Goal: Task Accomplishment & Management: Manage account settings

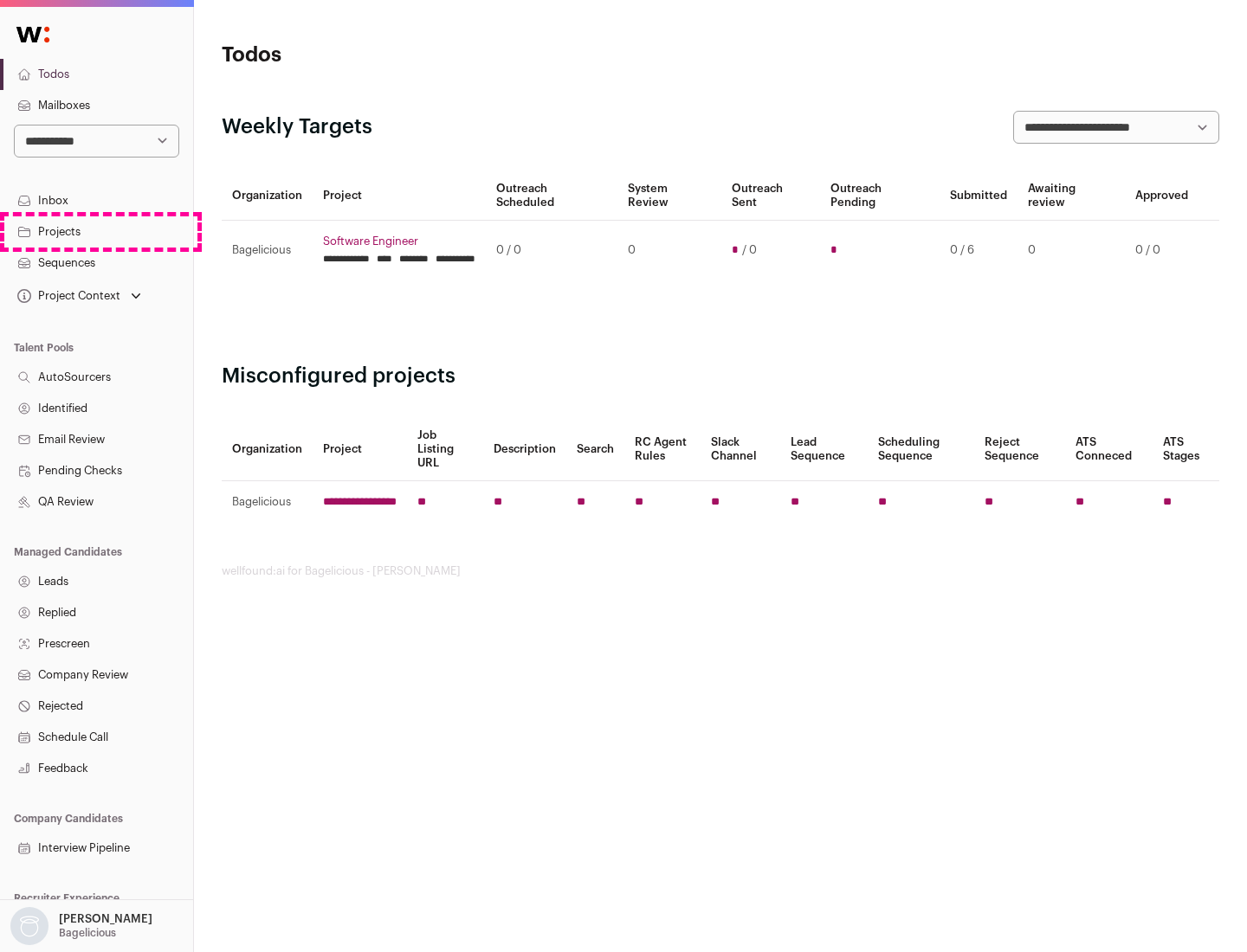
click at [96, 231] on link "Projects" at bounding box center [97, 232] width 193 height 32
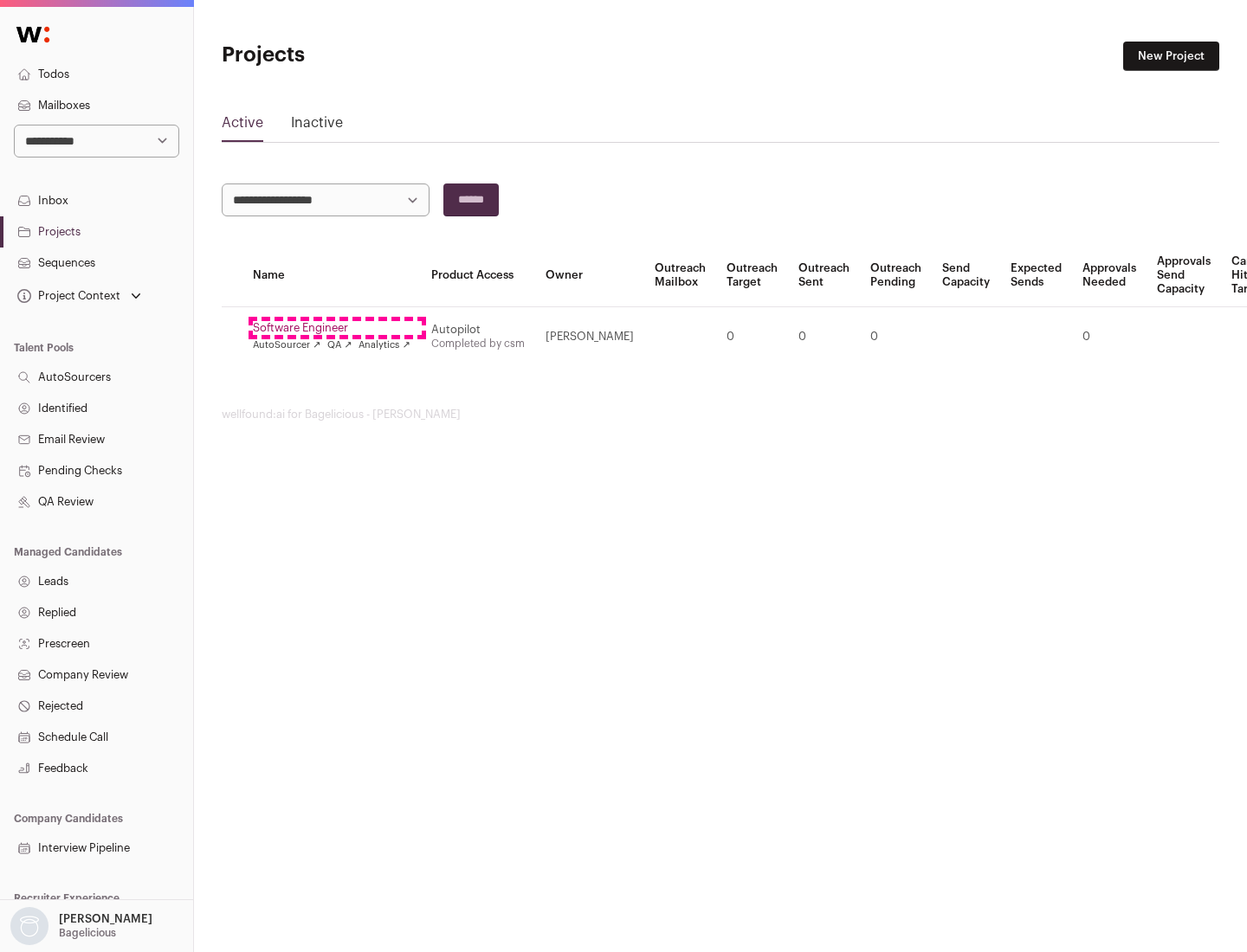
click at [337, 328] on link "Software Engineer" at bounding box center [331, 327] width 157 height 14
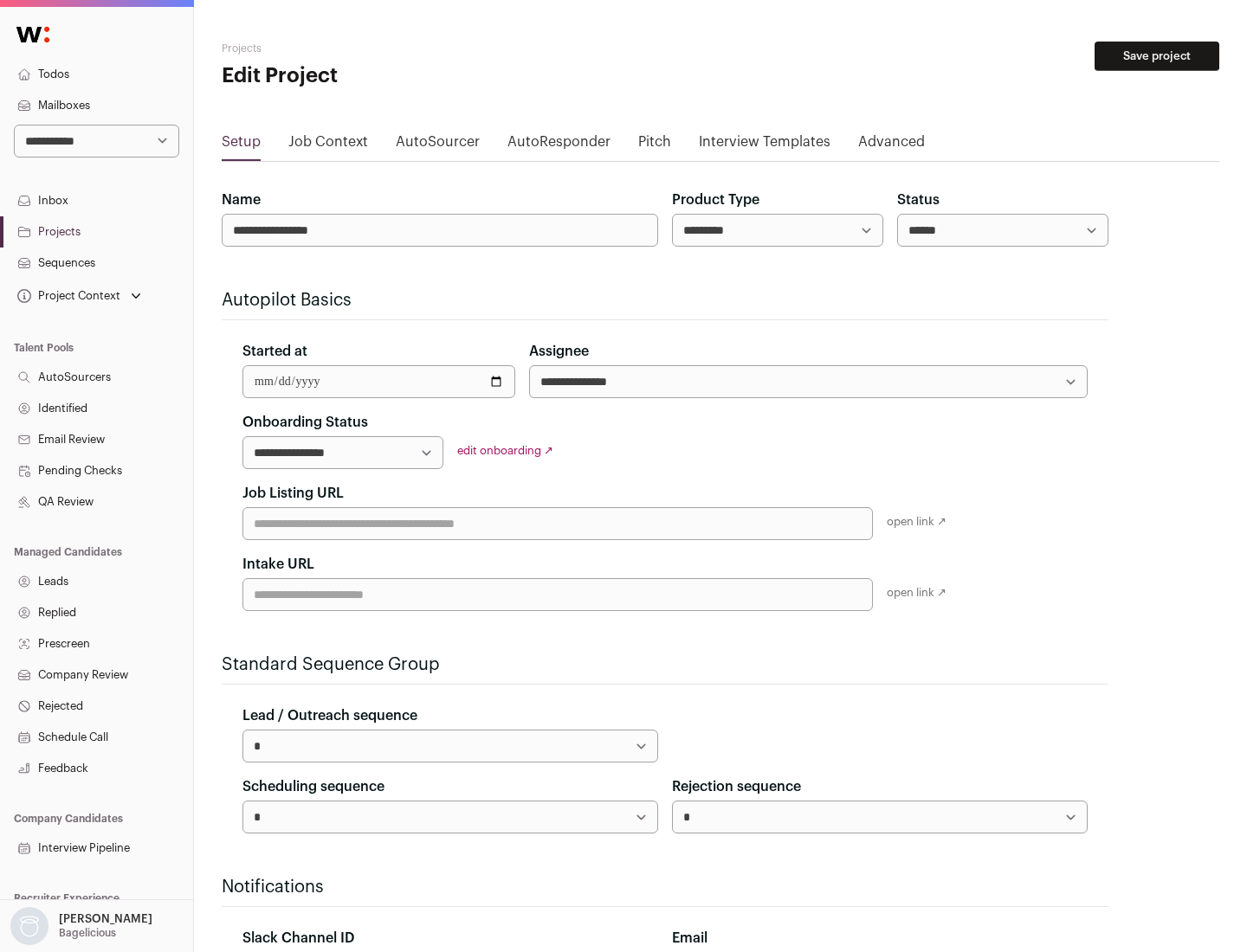
click at [1157, 57] on button "Save project" at bounding box center [1157, 57] width 125 height 30
